Goal: Task Accomplishment & Management: Manage account settings

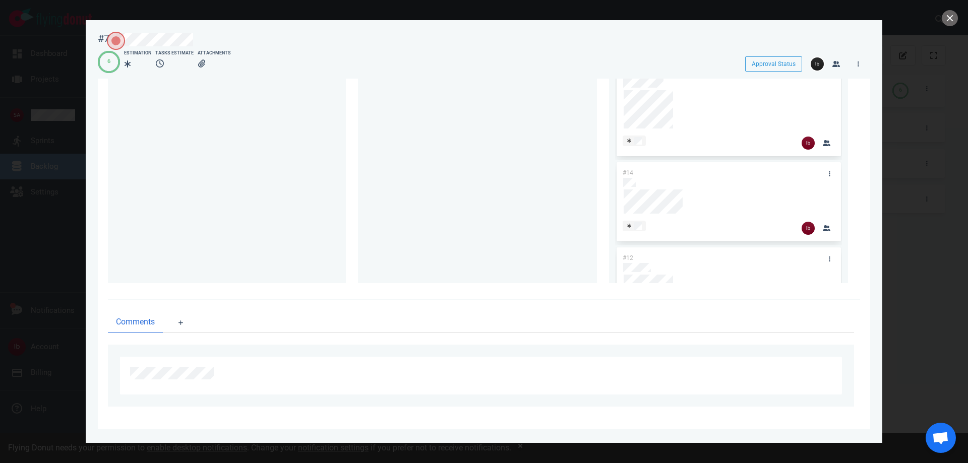
scroll to position [372, 0]
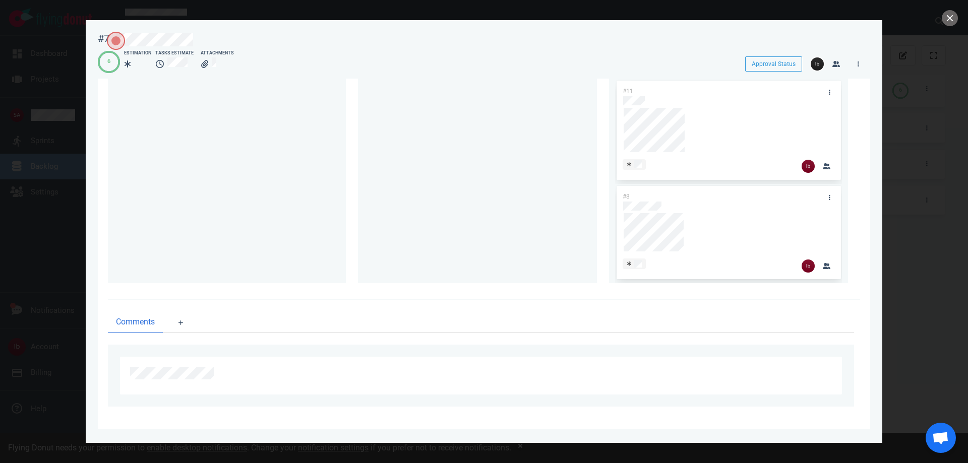
click at [127, 7] on div at bounding box center [484, 231] width 968 height 463
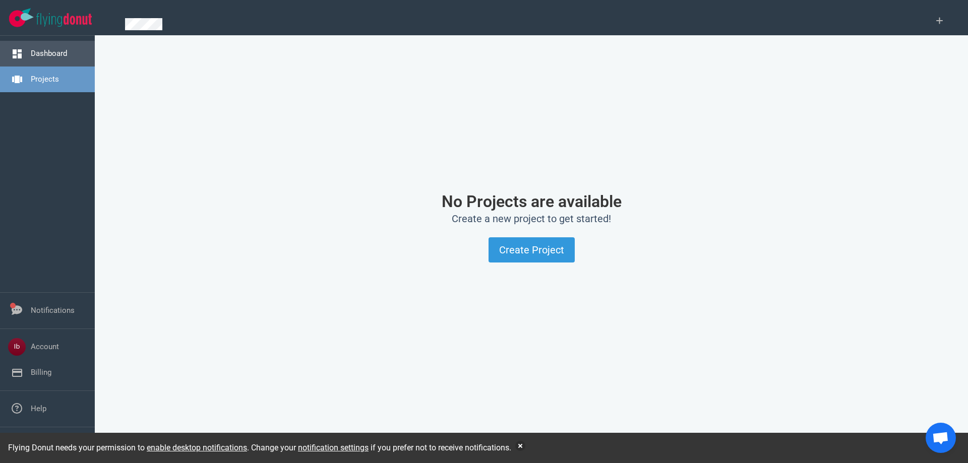
click at [60, 52] on link "Dashboard" at bounding box center [49, 53] width 36 height 9
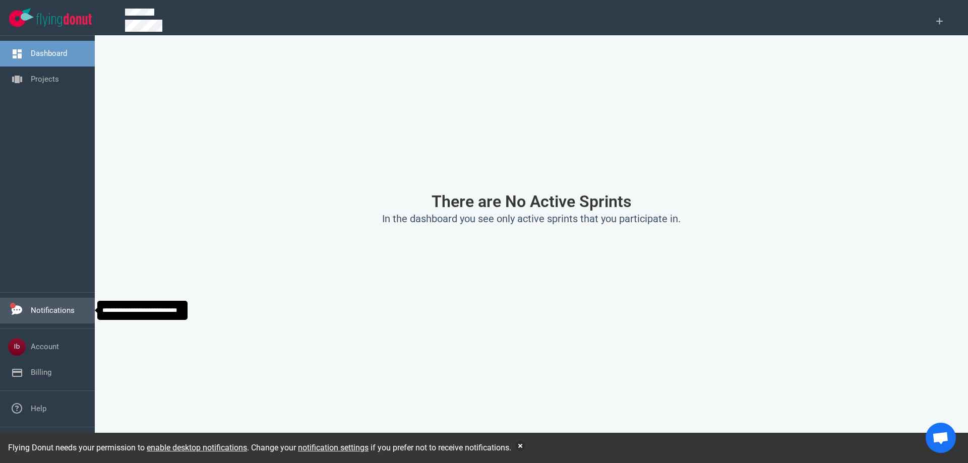
click at [51, 315] on link "Notifications" at bounding box center [53, 310] width 44 height 9
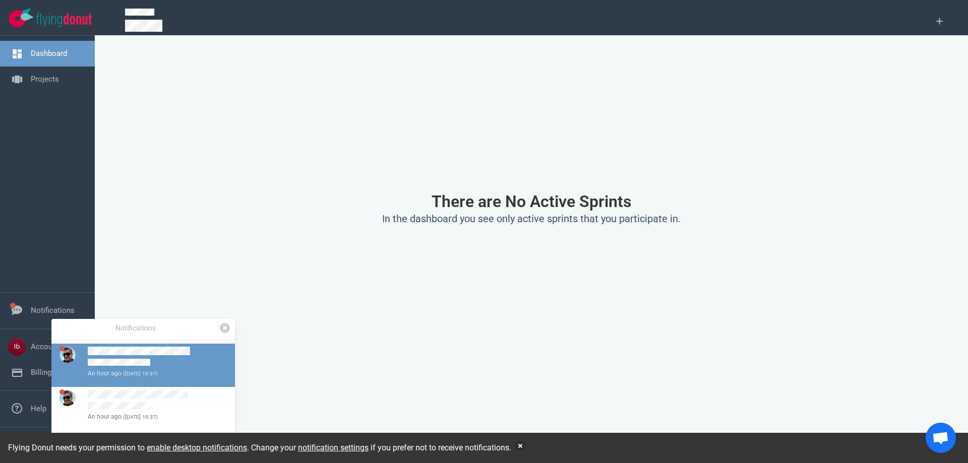
click at [184, 372] on div "an hour ago (Sep 18, 2025 10:37)" at bounding box center [155, 373] width 135 height 9
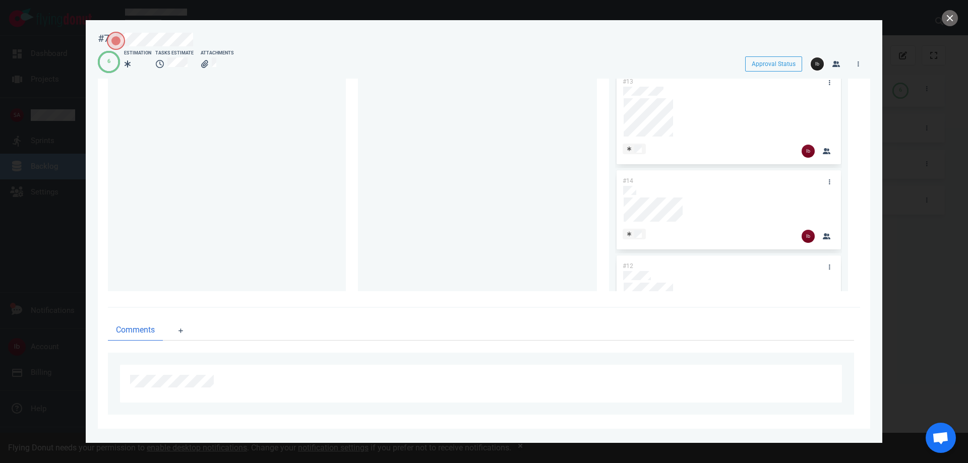
scroll to position [274, 0]
click at [945, 18] on button "close" at bounding box center [950, 18] width 16 height 16
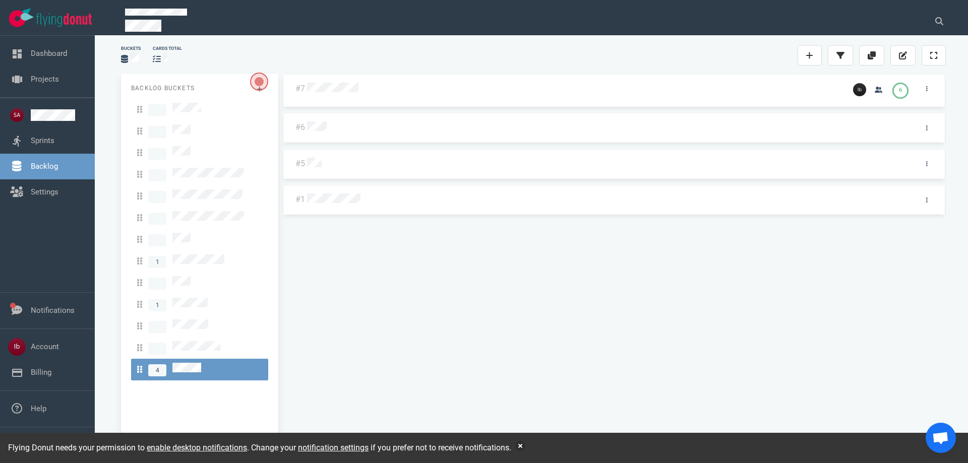
click at [457, 249] on div "#7 6 #6 #5 #1" at bounding box center [613, 258] width 663 height 369
click at [39, 310] on link "Notifications" at bounding box center [53, 310] width 44 height 9
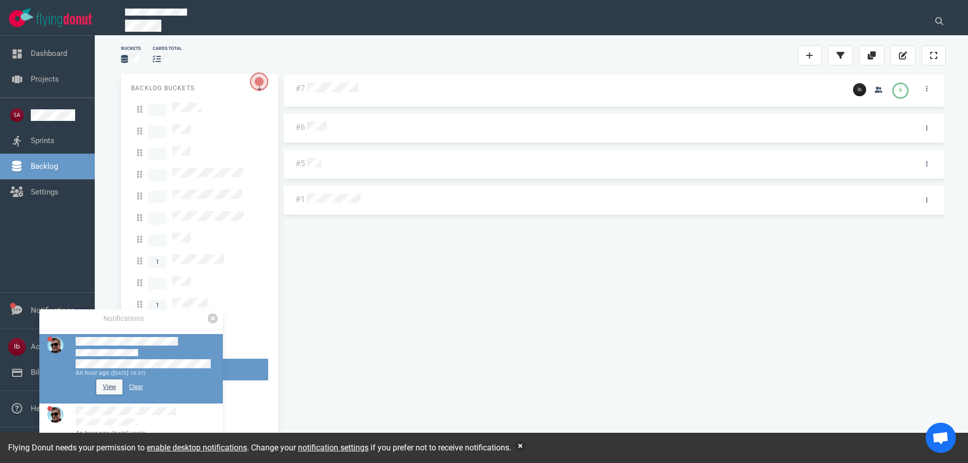
click at [113, 384] on button "View" at bounding box center [109, 387] width 26 height 15
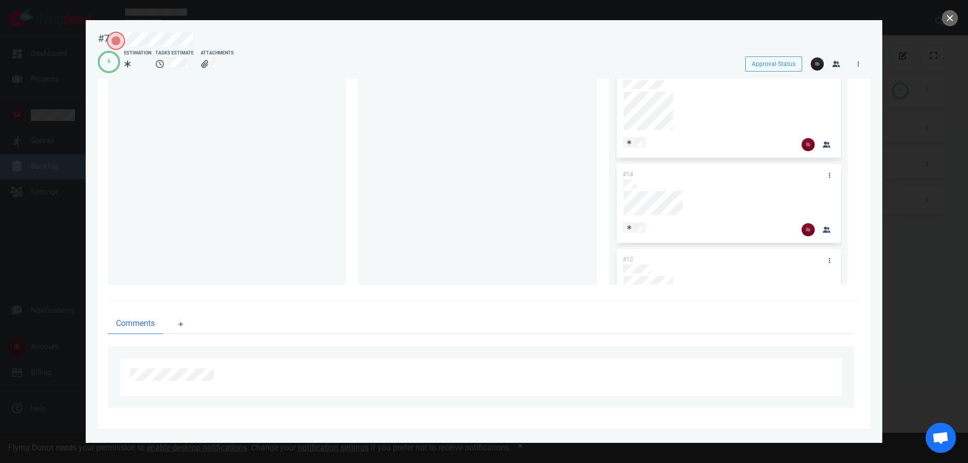
scroll to position [274, 0]
click at [75, 138] on div at bounding box center [484, 231] width 968 height 463
click at [47, 124] on div at bounding box center [484, 231] width 968 height 463
click at [959, 21] on div at bounding box center [484, 231] width 968 height 463
click at [948, 19] on button "close" at bounding box center [950, 18] width 16 height 16
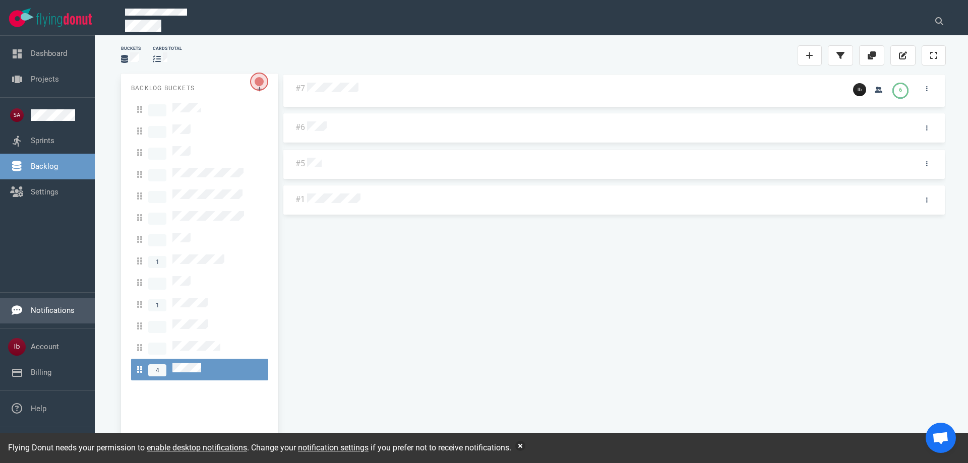
click at [57, 306] on link "Notifications" at bounding box center [53, 310] width 44 height 9
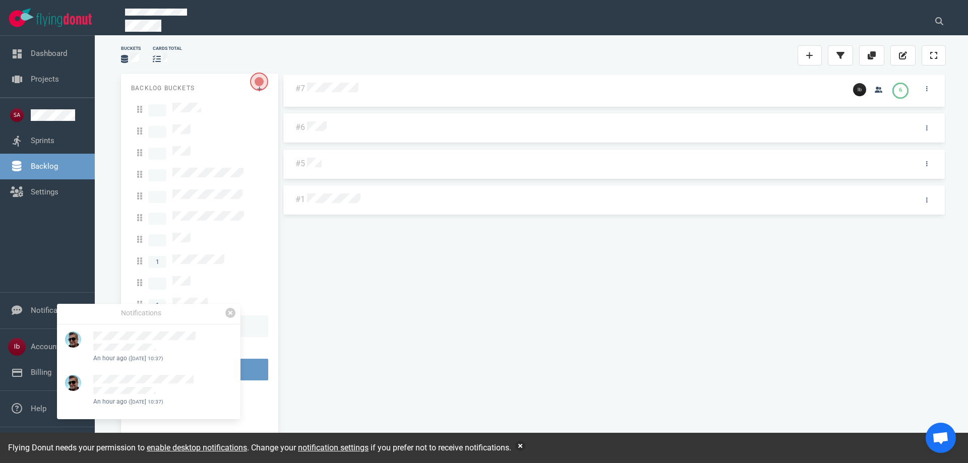
click at [229, 314] on link at bounding box center [230, 313] width 10 height 10
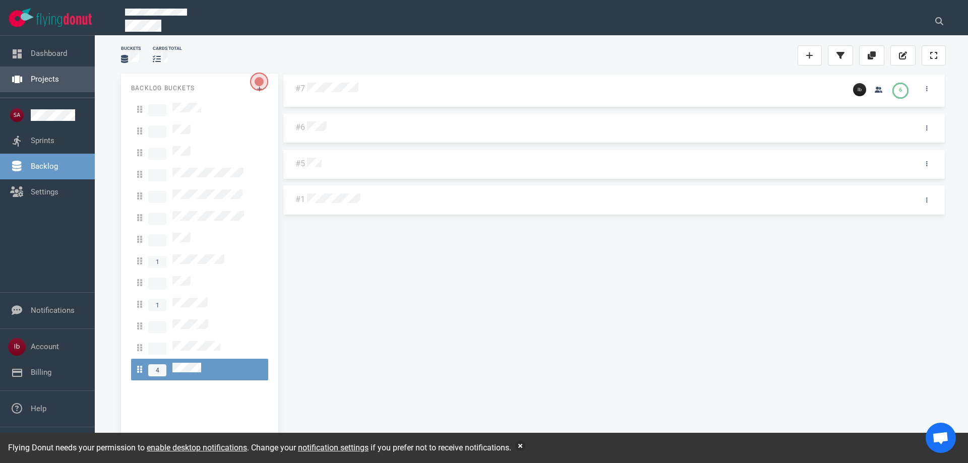
click at [40, 82] on link "Projects" at bounding box center [45, 79] width 28 height 9
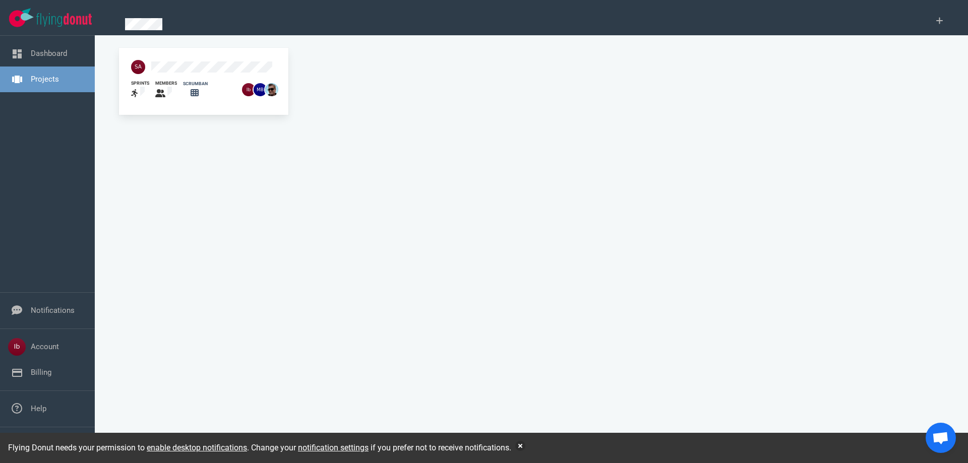
click at [289, 134] on div "sprints members scrumban" at bounding box center [531, 253] width 837 height 413
click at [167, 91] on div at bounding box center [166, 93] width 22 height 13
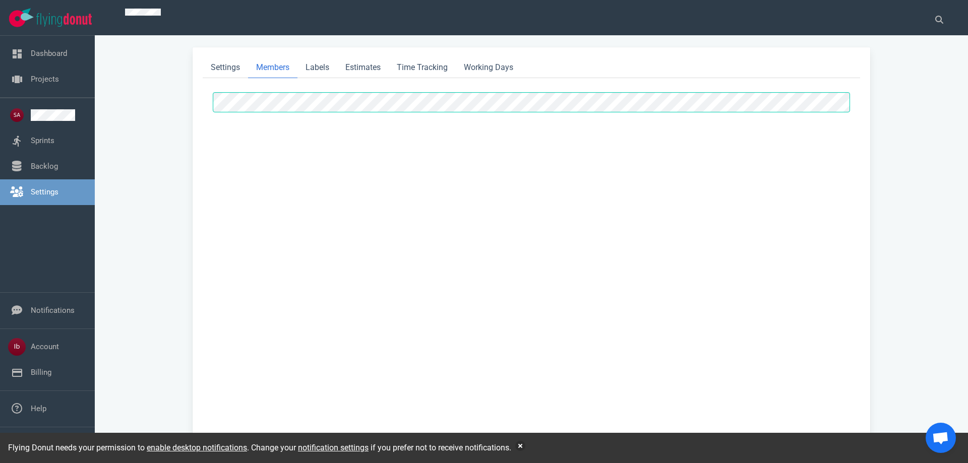
select select "2"
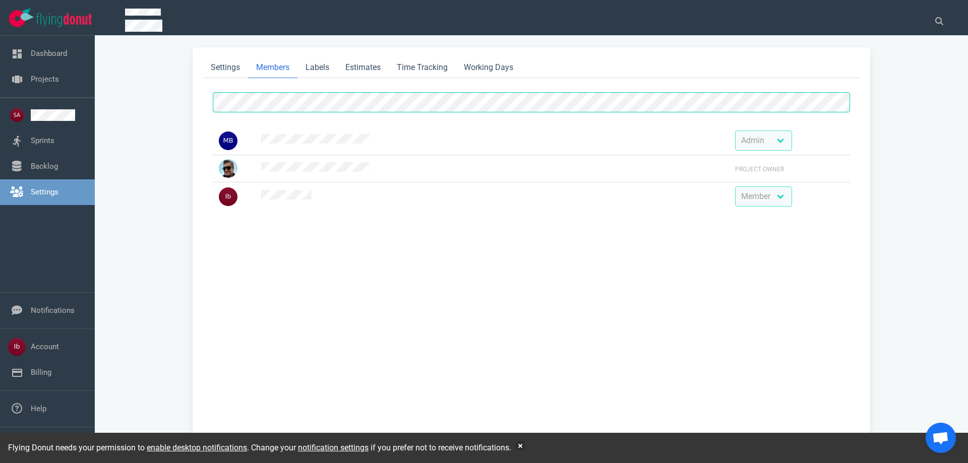
click at [744, 238] on div "Admin Member Follower Project Owner Admin Member Follower" at bounding box center [531, 266] width 657 height 353
click at [307, 67] on link "Labels" at bounding box center [317, 67] width 40 height 21
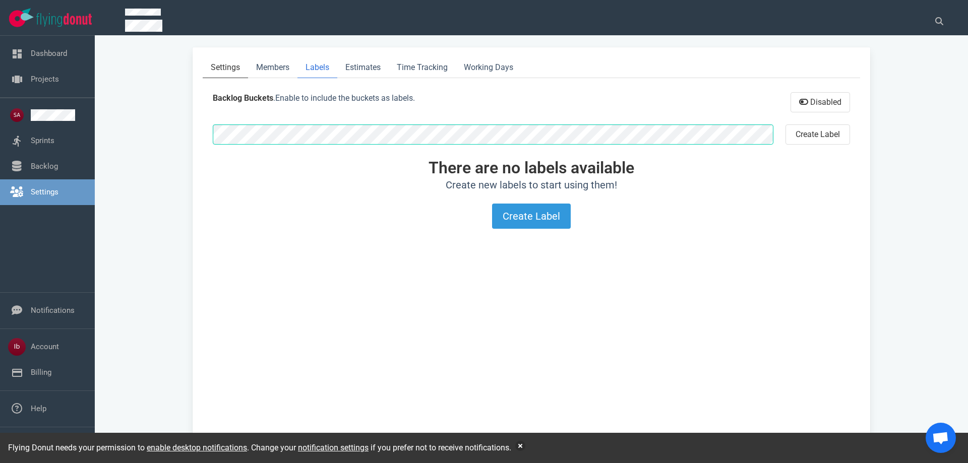
click at [208, 71] on link "Settings" at bounding box center [225, 67] width 45 height 21
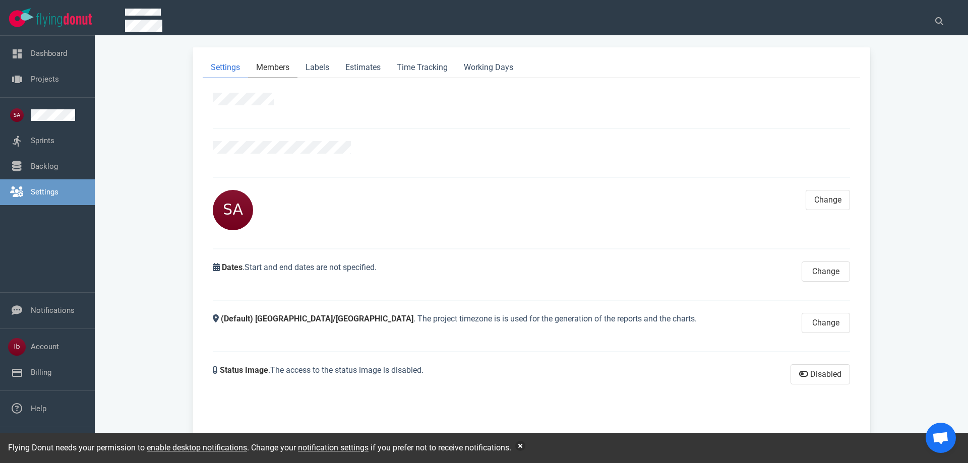
drag, startPoint x: 259, startPoint y: 67, endPoint x: 266, endPoint y: 67, distance: 7.1
click at [259, 66] on link "Members" at bounding box center [272, 67] width 49 height 21
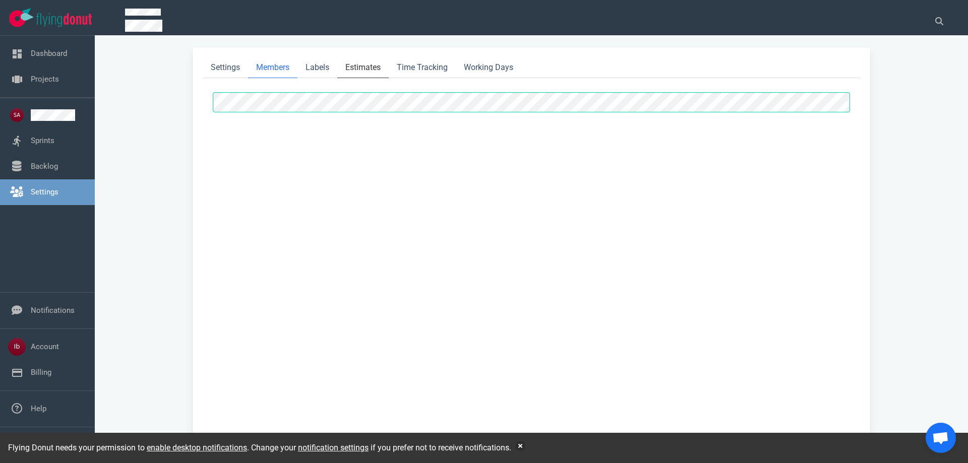
select select "2"
click at [334, 69] on link "Labels" at bounding box center [317, 67] width 40 height 21
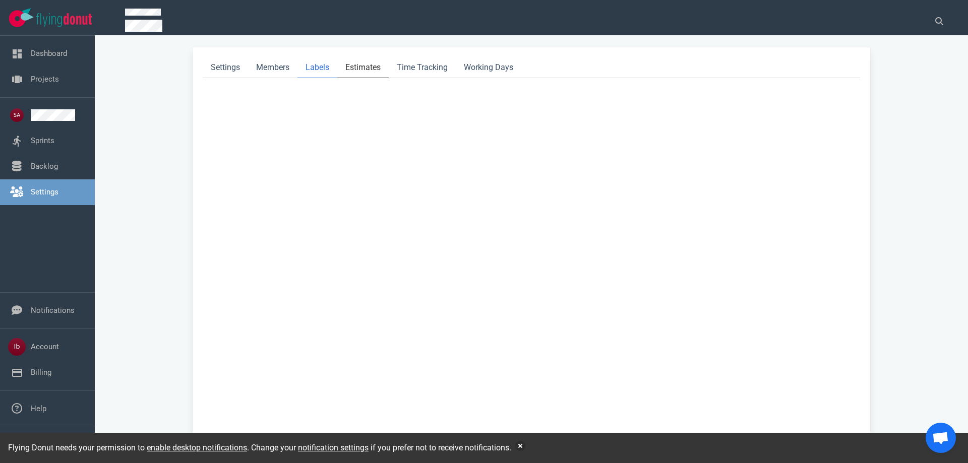
click at [358, 61] on link "Estimates" at bounding box center [362, 67] width 51 height 21
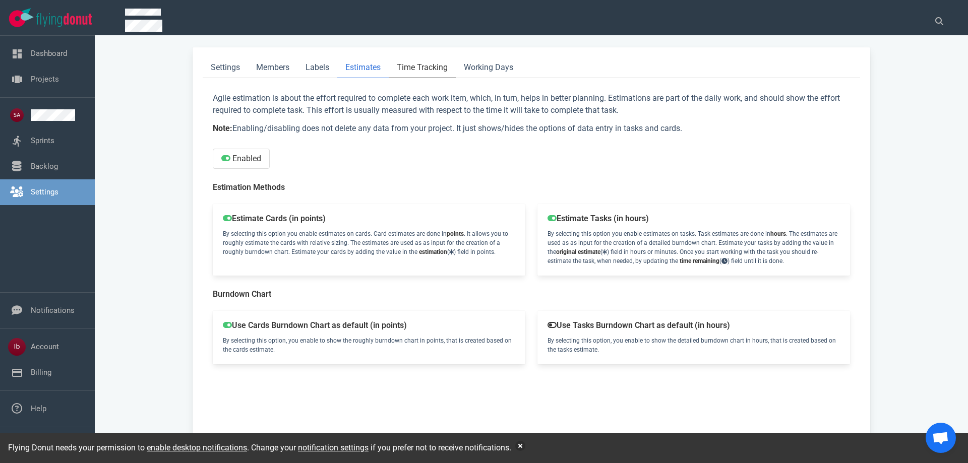
click at [435, 73] on link "Time Tracking" at bounding box center [422, 67] width 67 height 21
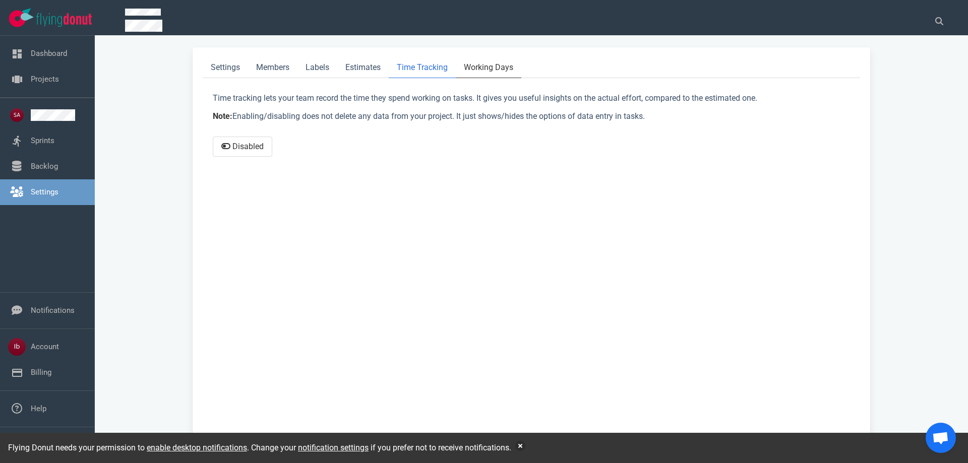
click at [481, 65] on link "Working Days" at bounding box center [489, 67] width 66 height 21
